Goal: Task Accomplishment & Management: Manage account settings

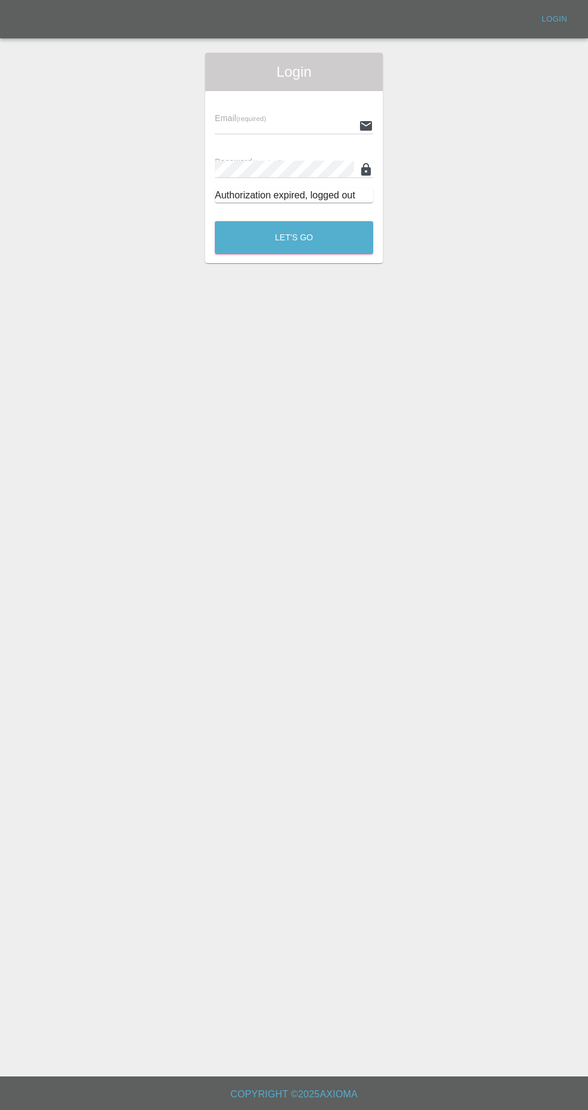
click at [249, 127] on input "text" at bounding box center [284, 125] width 139 height 17
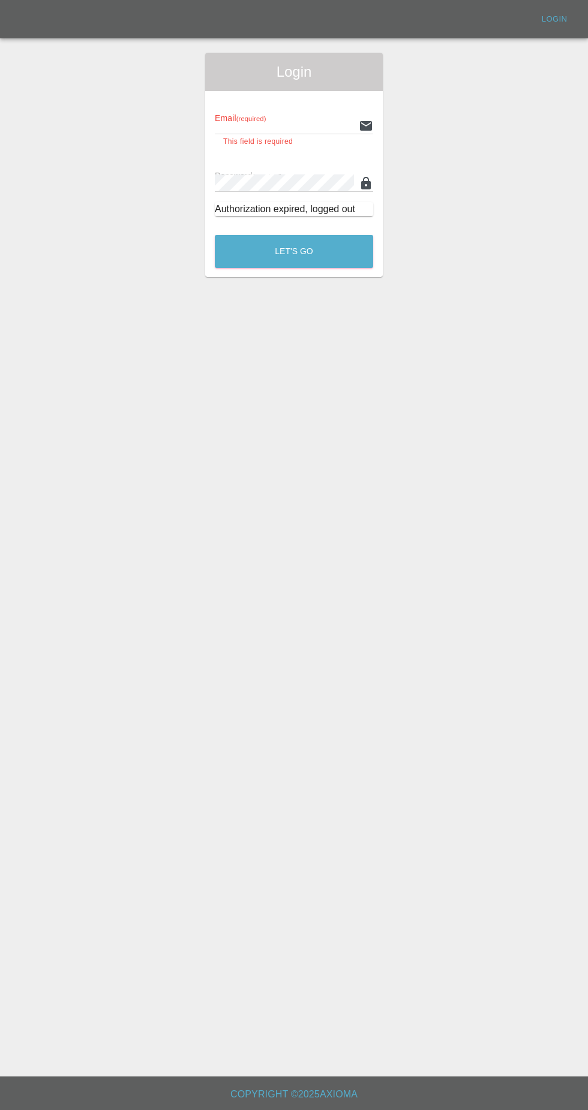
type input "[EMAIL_ADDRESS][DOMAIN_NAME]"
click at [215, 235] on button "Let's Go" at bounding box center [294, 251] width 158 height 33
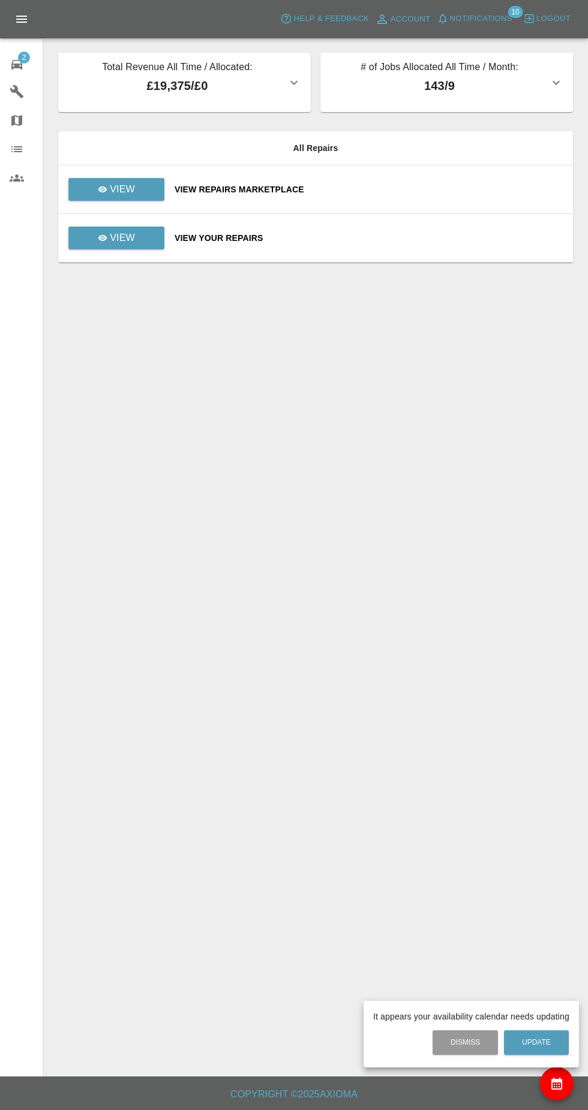
click at [488, 19] on div at bounding box center [294, 555] width 588 height 1110
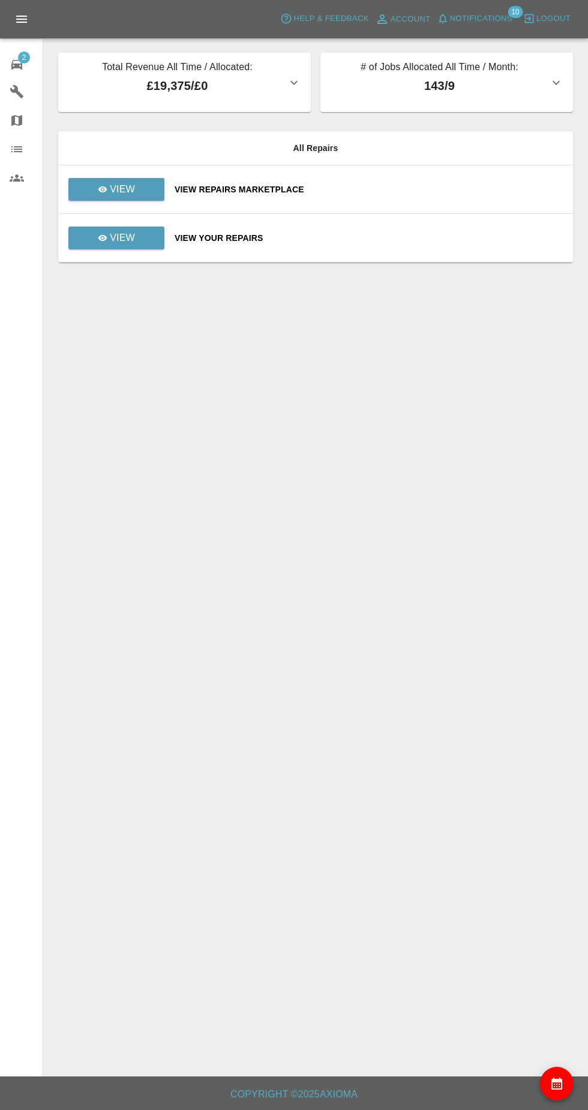
click at [493, 25] on span "Notifications" at bounding box center [481, 19] width 62 height 14
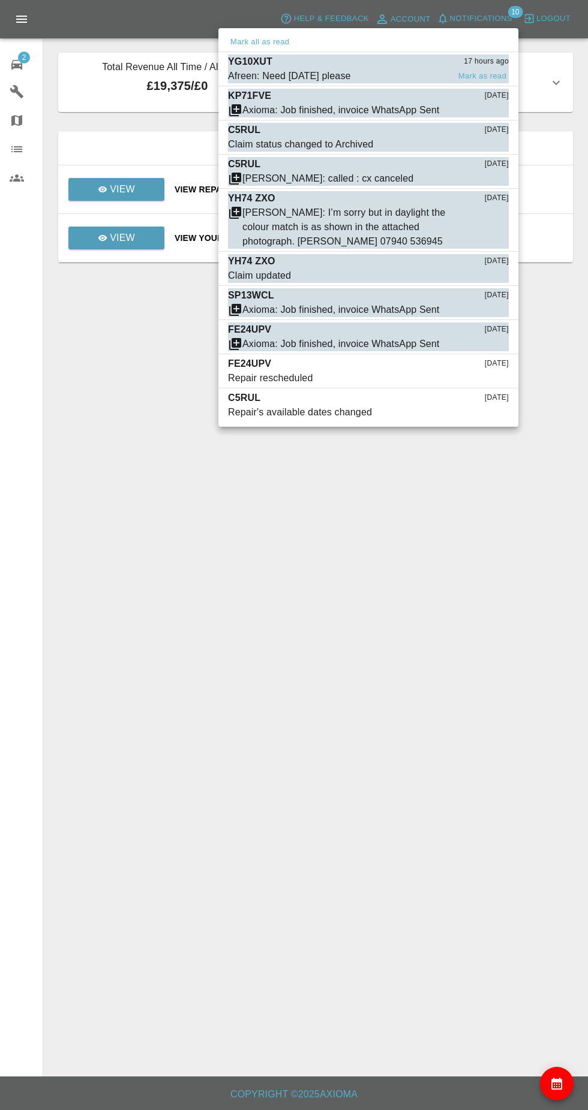
click at [338, 71] on div "Afreen: Need [DATE] please" at bounding box center [289, 76] width 123 height 14
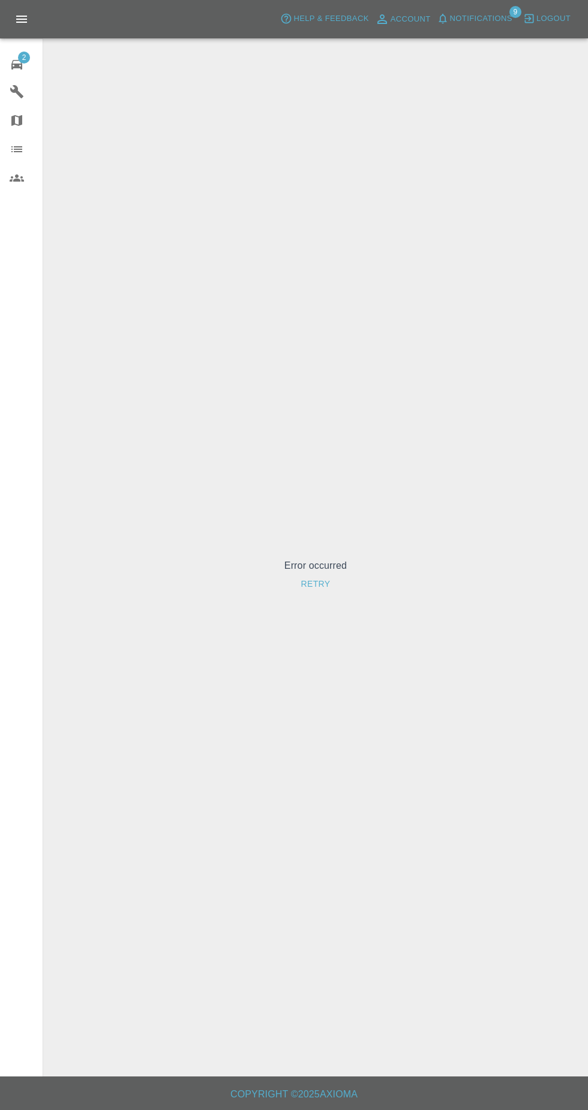
click at [296, 595] on button "Retry" at bounding box center [315, 584] width 39 height 22
click at [480, 20] on span "Notifications" at bounding box center [481, 19] width 62 height 14
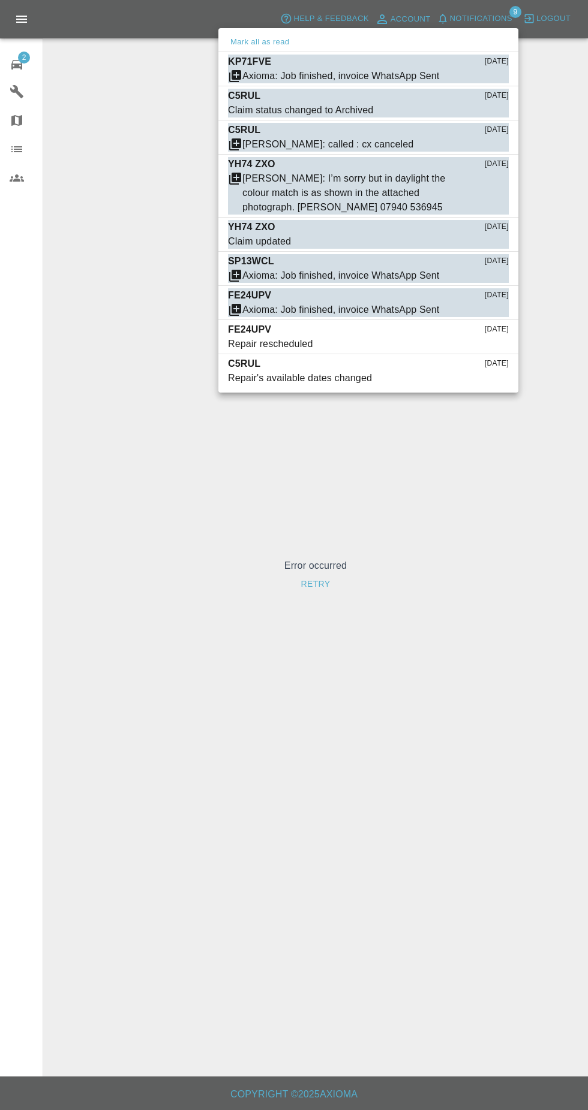
click at [19, 60] on div at bounding box center [294, 555] width 588 height 1110
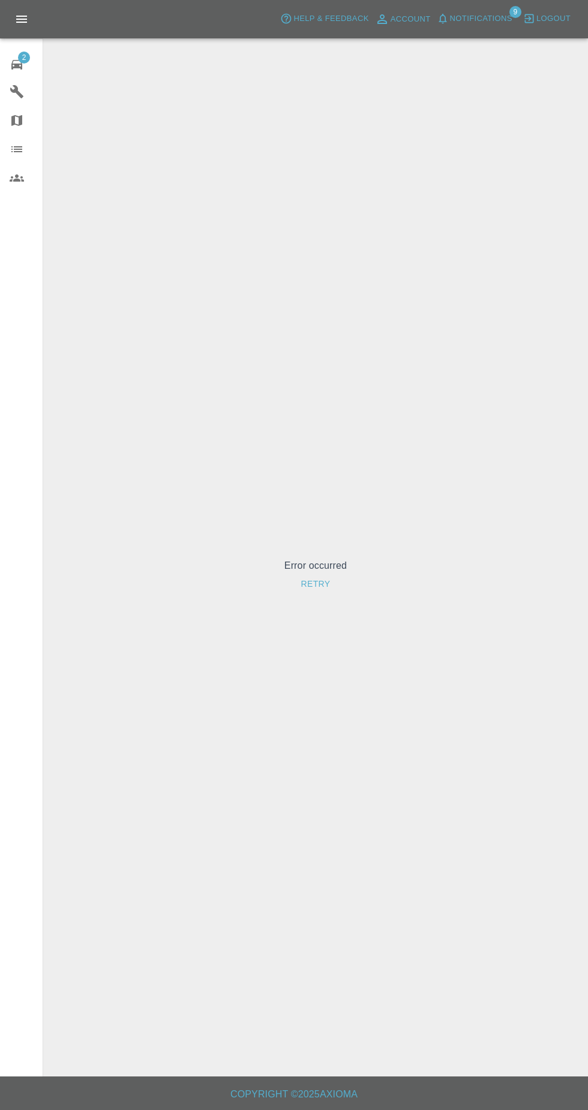
click at [32, 70] on div "2" at bounding box center [27, 63] width 34 height 17
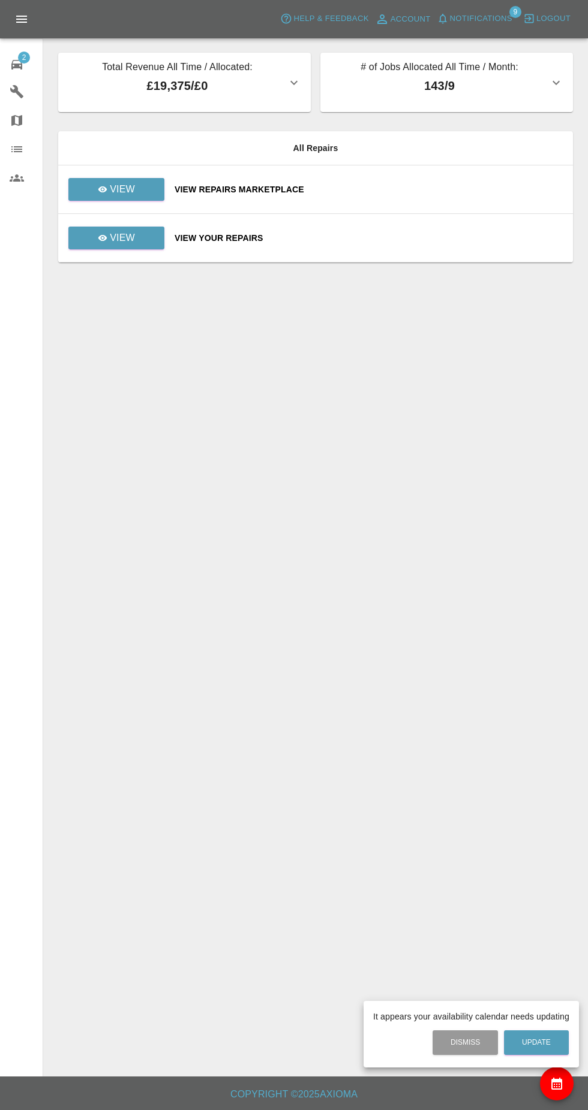
click at [139, 244] on div at bounding box center [294, 555] width 588 height 1110
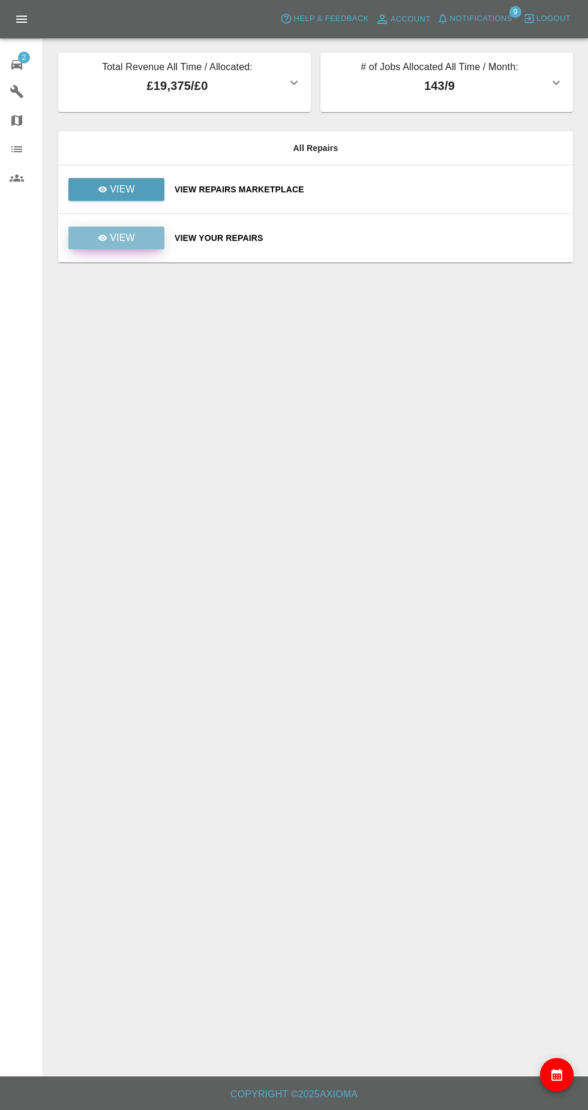
click at [155, 240] on link "View" at bounding box center [116, 238] width 96 height 23
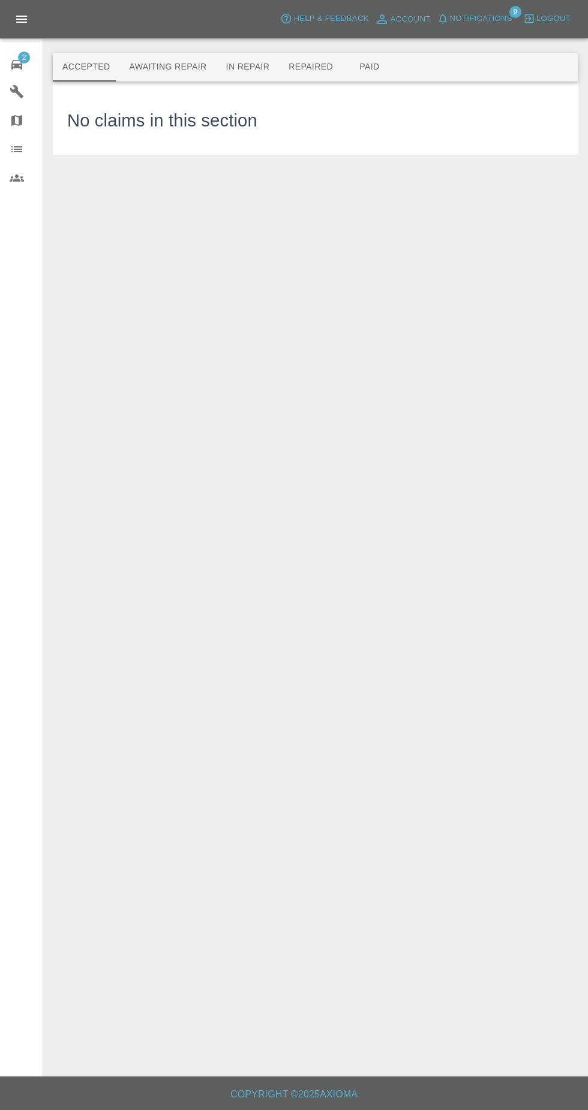
click at [167, 76] on button "Awaiting Repair" at bounding box center [167, 67] width 97 height 29
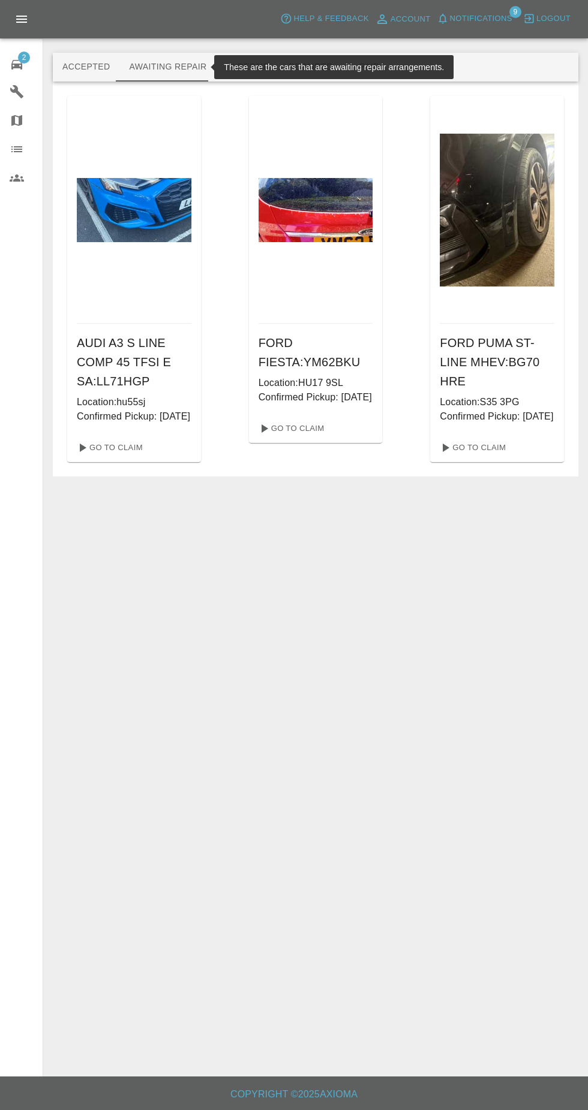
click at [489, 23] on span "Notifications" at bounding box center [481, 19] width 62 height 14
